Goal: Answer question/provide support

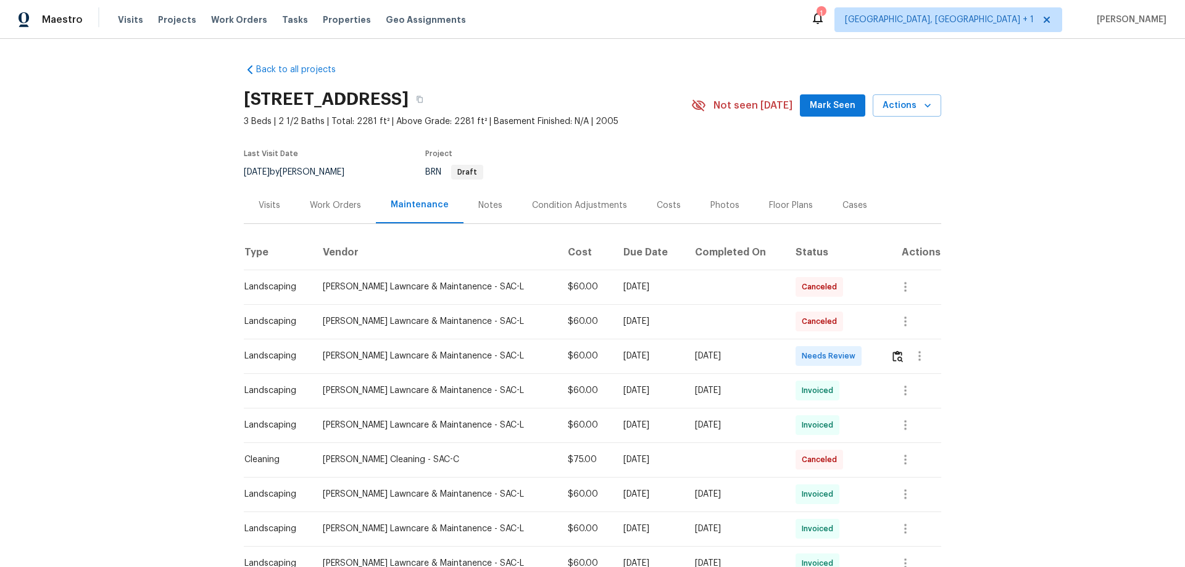
click at [890, 349] on div at bounding box center [915, 356] width 50 height 30
click at [892, 352] on img "button" at bounding box center [897, 356] width 10 height 12
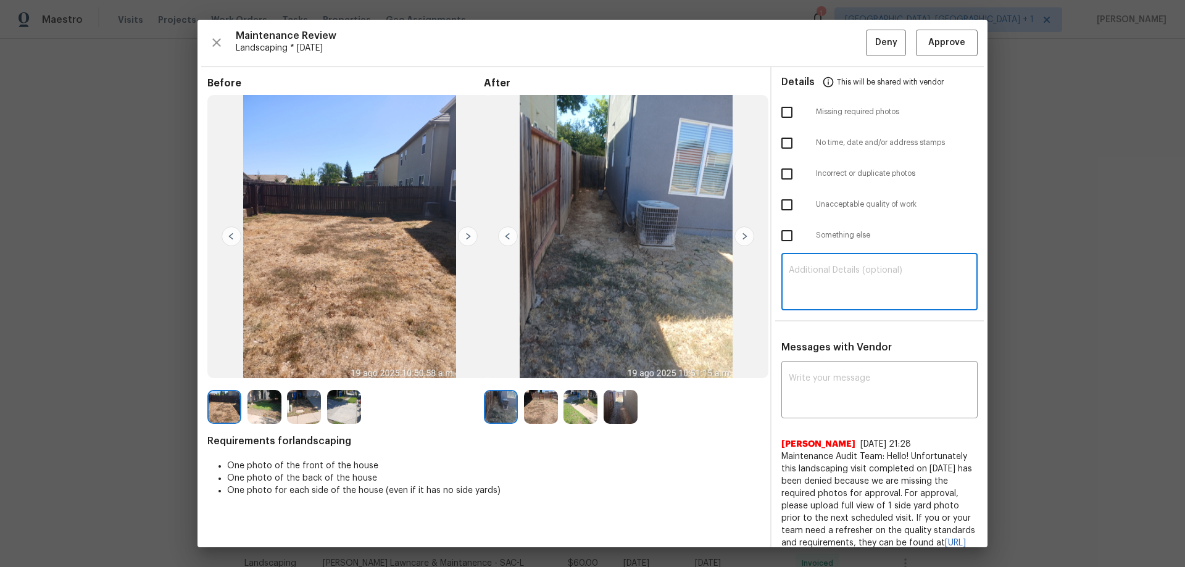
click at [826, 266] on textarea at bounding box center [878, 283] width 181 height 35
paste textarea "Maintenance Audit Team: Hello! Unfortunately, this landscaping visit completed …"
type textarea "Maintenance Audit Team: Hello! Unfortunately, this landscaping visit completed …"
click at [816, 373] on div "x ​" at bounding box center [879, 391] width 196 height 54
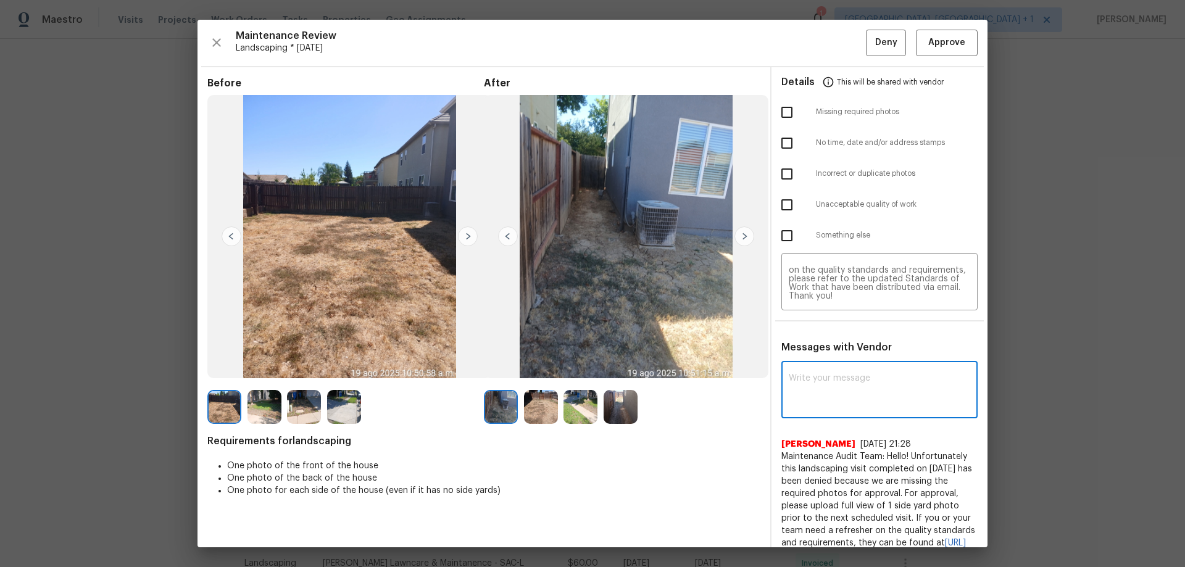
paste textarea "Maintenance Audit Team: Hello! Unfortunately, this landscaping visit completed …"
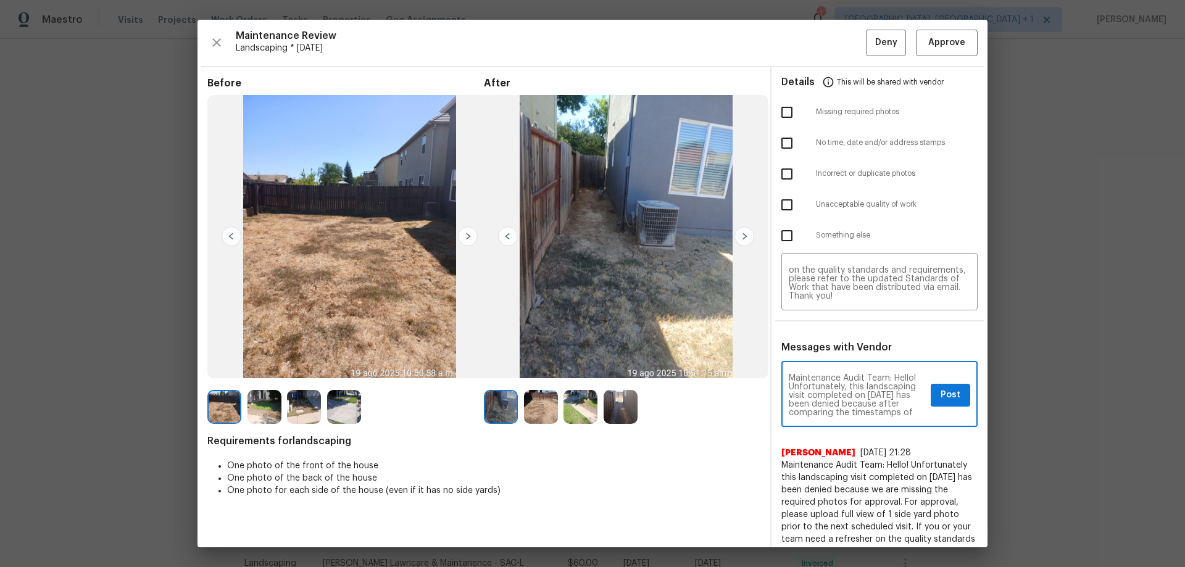
scroll to position [199, 0]
type textarea "Maintenance Audit Team: Hello! Unfortunately, this landscaping visit completed …"
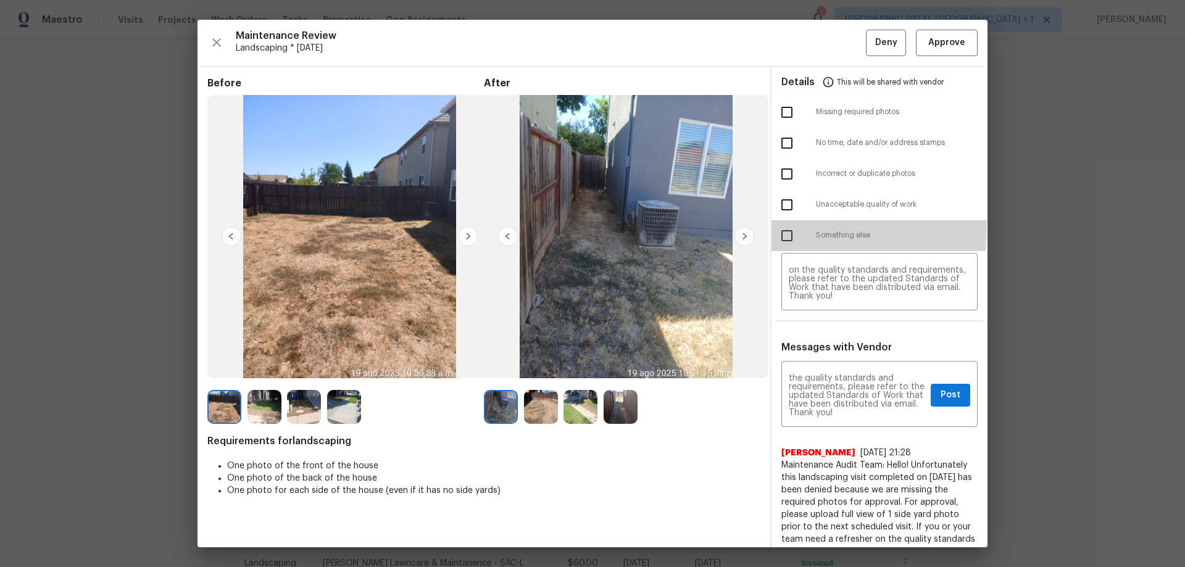
click at [779, 226] on input "checkbox" at bounding box center [787, 236] width 26 height 26
checkbox input "true"
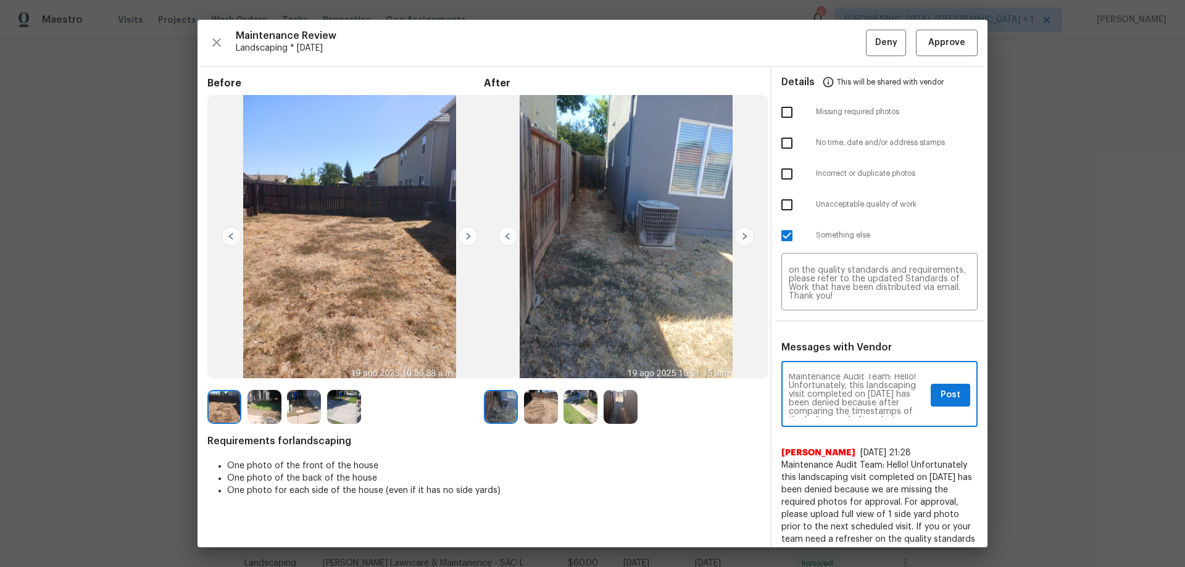
scroll to position [0, 0]
click at [930, 387] on button "Post" at bounding box center [949, 395] width 39 height 23
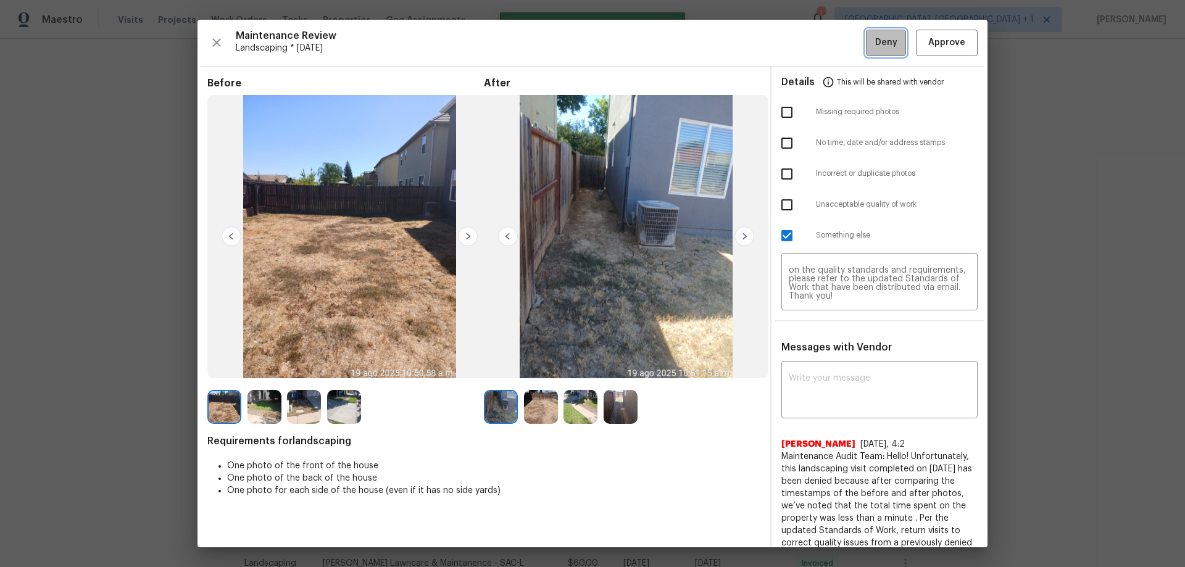
click at [866, 41] on button "Deny" at bounding box center [886, 43] width 40 height 27
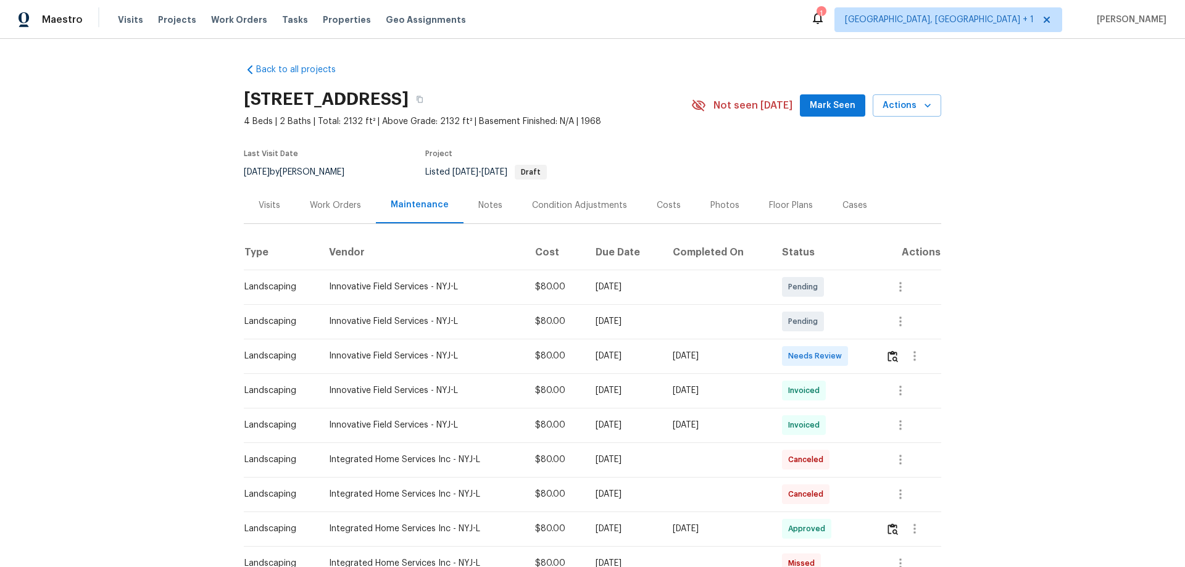
scroll to position [123, 0]
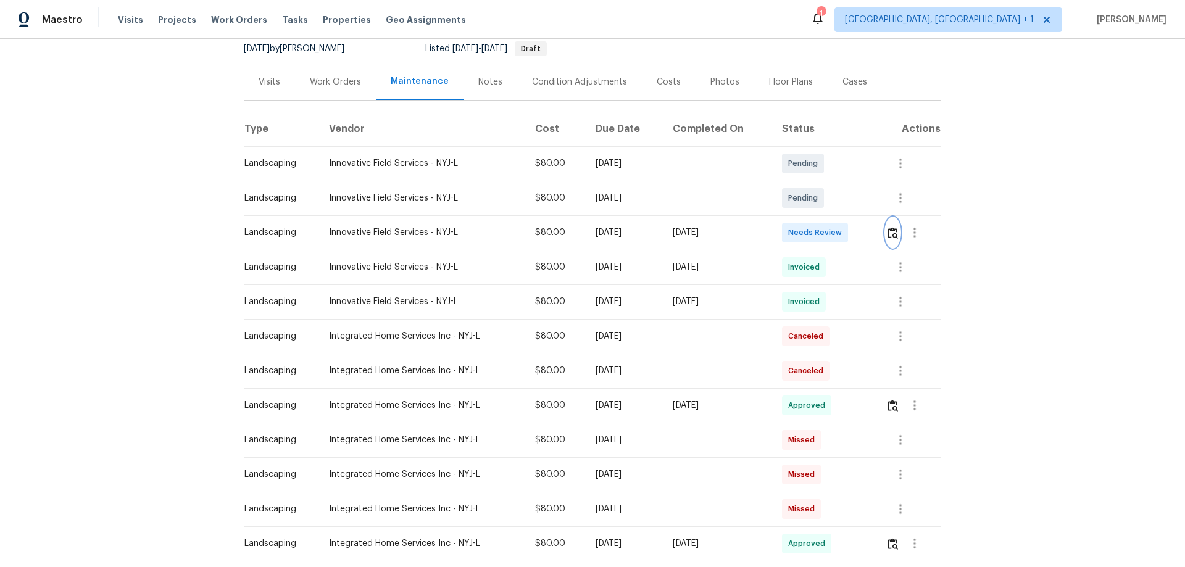
click at [887, 231] on img "button" at bounding box center [892, 233] width 10 height 12
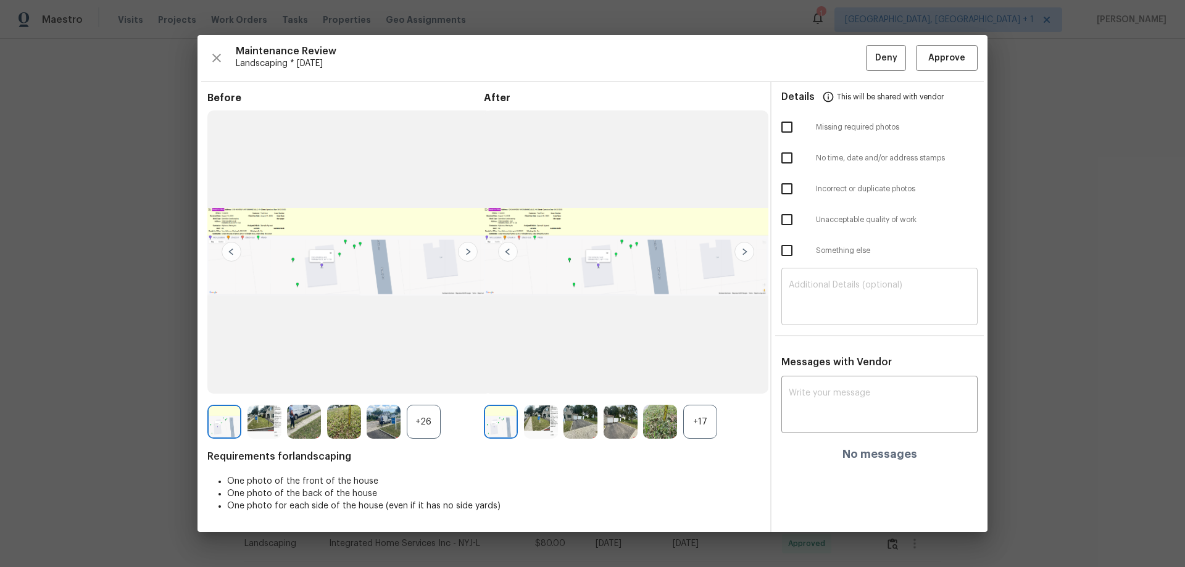
click at [796, 322] on div "​" at bounding box center [879, 298] width 196 height 54
paste textarea "Maintenance Audit Team: Hello! Unfortunately, this landscaping visit completed …"
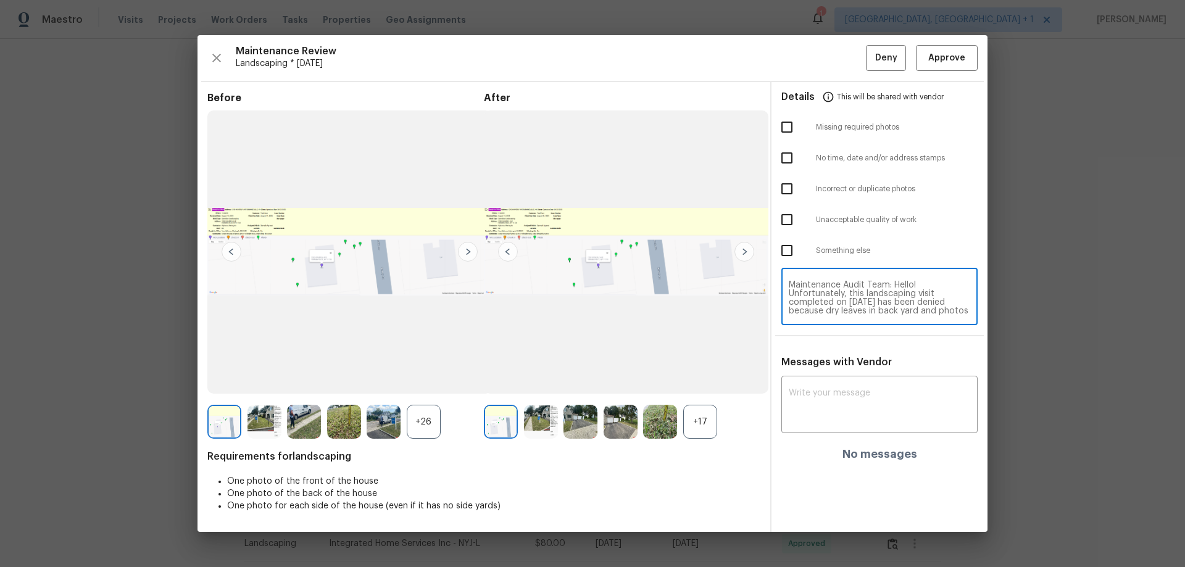
scroll to position [112, 0]
type textarea "Maintenance Audit Team: Hello! Unfortunately, this landscaping visit completed …"
click at [790, 397] on textarea at bounding box center [878, 406] width 181 height 35
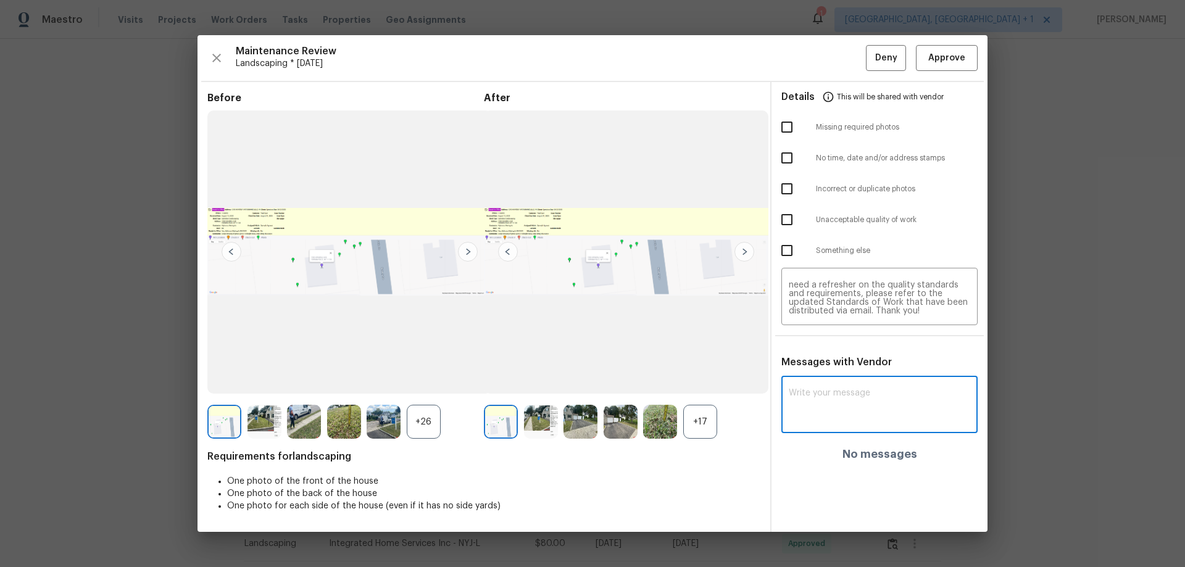
paste textarea "Maintenance Audit Team: Hello! Unfortunately, this landscaping visit completed …"
type textarea "Maintenance Audit Team: Hello! Unfortunately, this landscaping visit completed …"
click at [788, 125] on input "checkbox" at bounding box center [787, 127] width 26 height 26
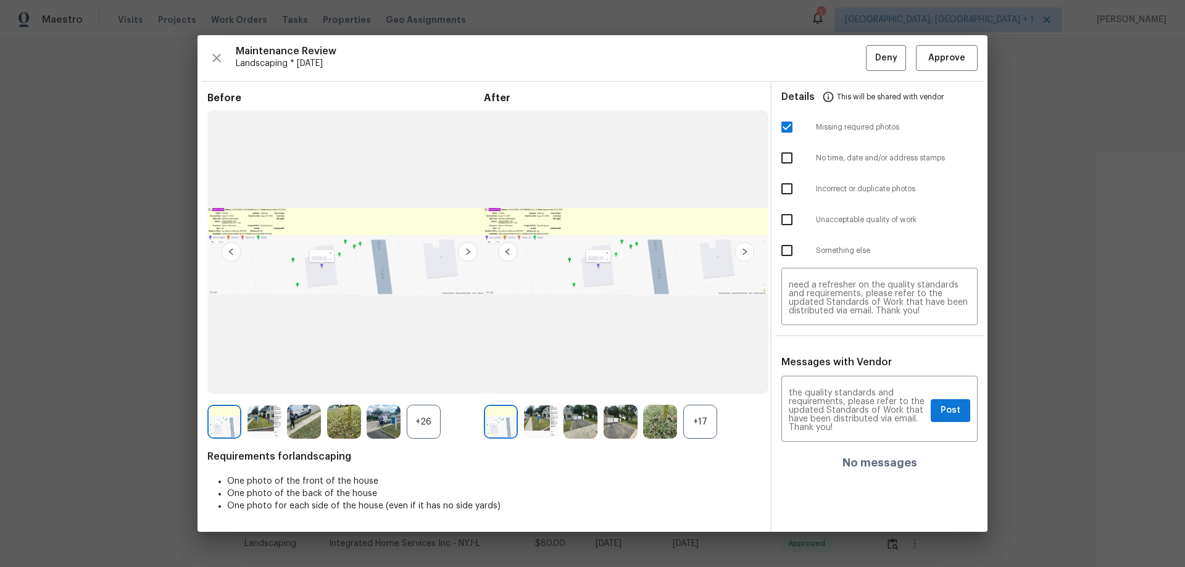
click at [788, 125] on input "checkbox" at bounding box center [787, 127] width 26 height 26
checkbox input "false"
click at [787, 218] on input "checkbox" at bounding box center [787, 220] width 26 height 26
checkbox input "true"
click at [952, 411] on span "Post" at bounding box center [950, 410] width 20 height 15
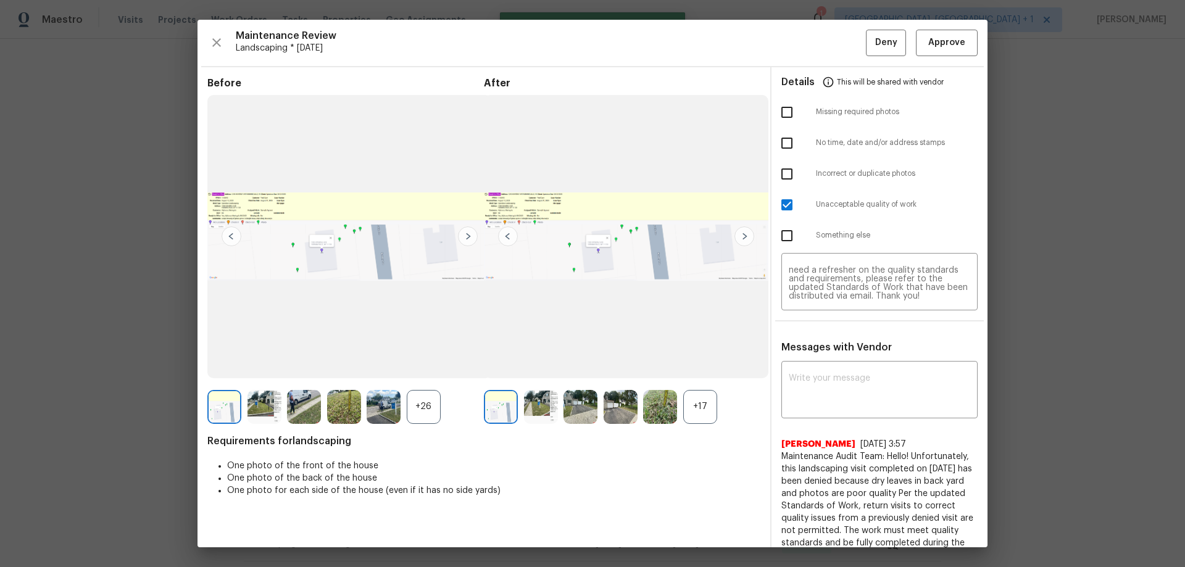
scroll to position [0, 0]
click at [866, 44] on button "Deny" at bounding box center [886, 43] width 40 height 27
